Goal: Task Accomplishment & Management: Manage account settings

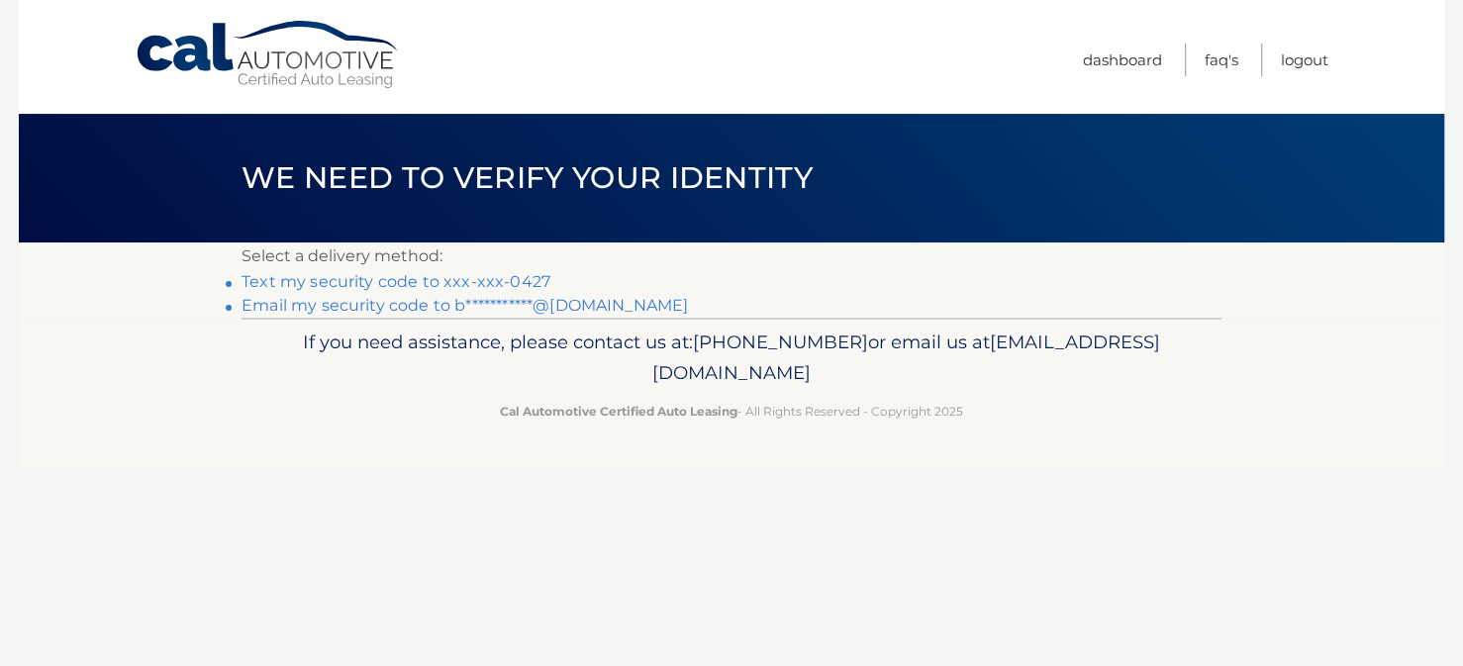
click at [482, 287] on link "Text my security code to xxx-xxx-0427" at bounding box center [395, 281] width 309 height 19
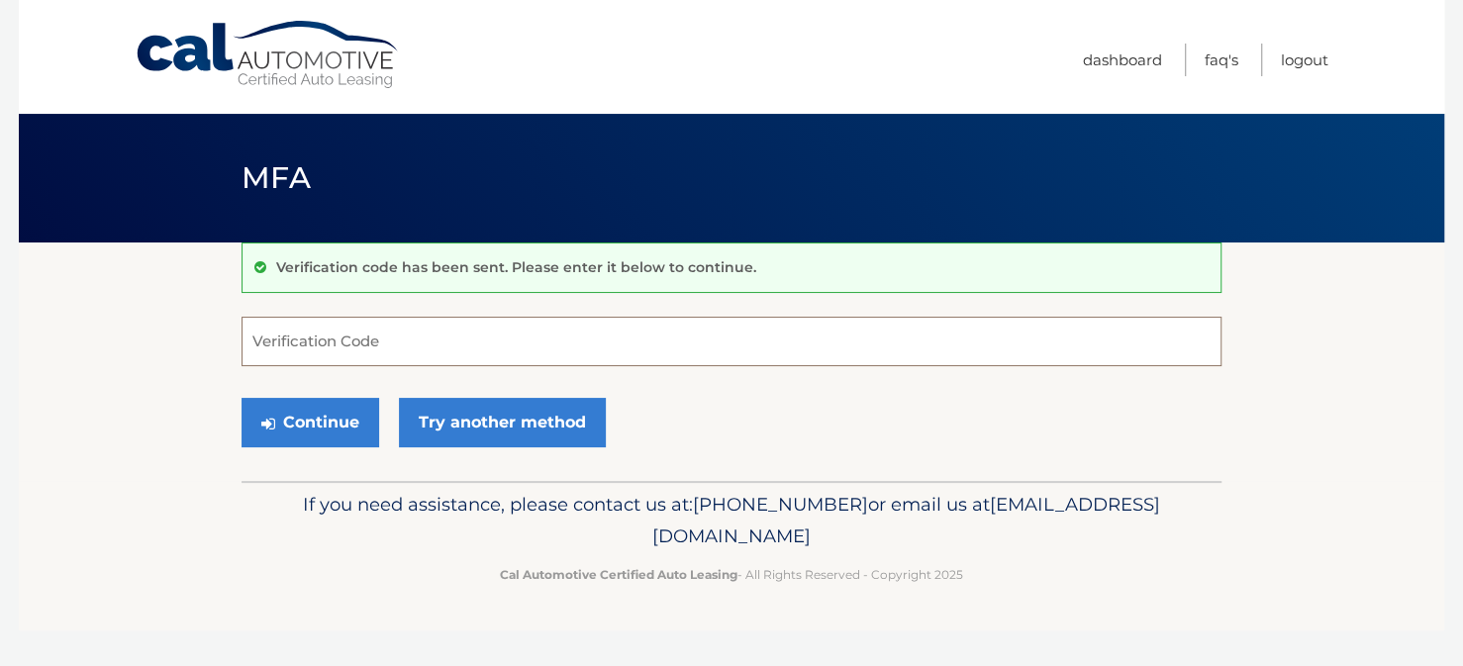
click at [369, 338] on input "Verification Code" at bounding box center [731, 341] width 980 height 49
type input "739022"
click at [342, 421] on button "Continue" at bounding box center [310, 422] width 138 height 49
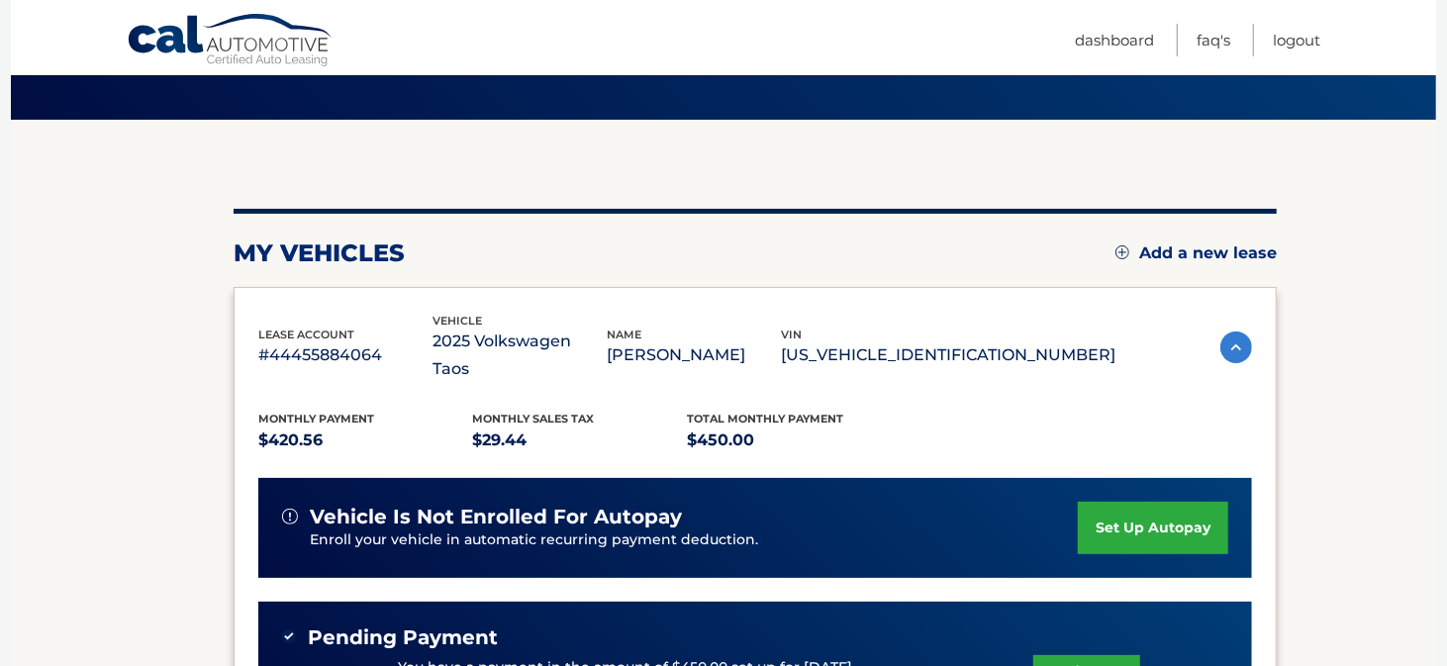
scroll to position [198, 0]
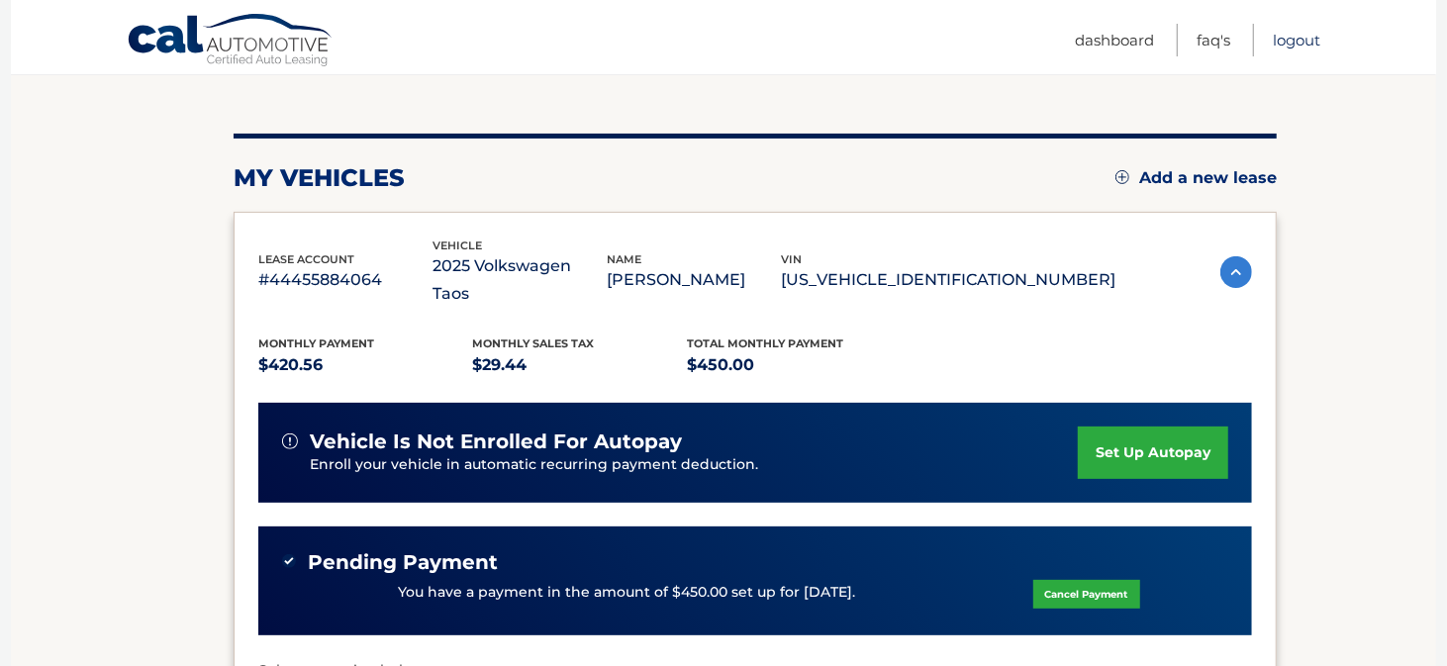
click at [1300, 42] on link "Logout" at bounding box center [1297, 40] width 48 height 33
